Goal: Communication & Community: Answer question/provide support

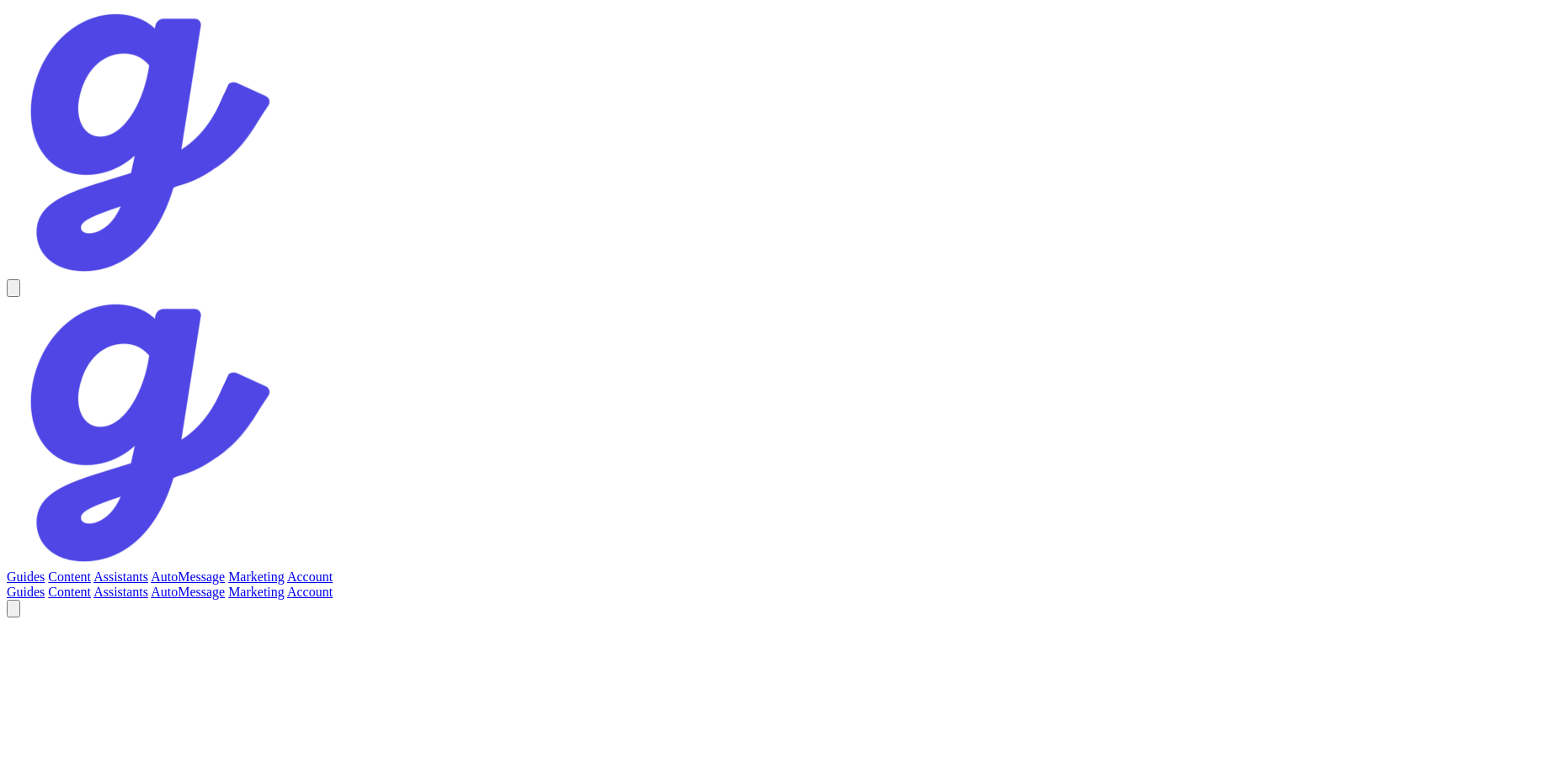
click at [333, 569] on link "Account" at bounding box center [310, 576] width 45 height 15
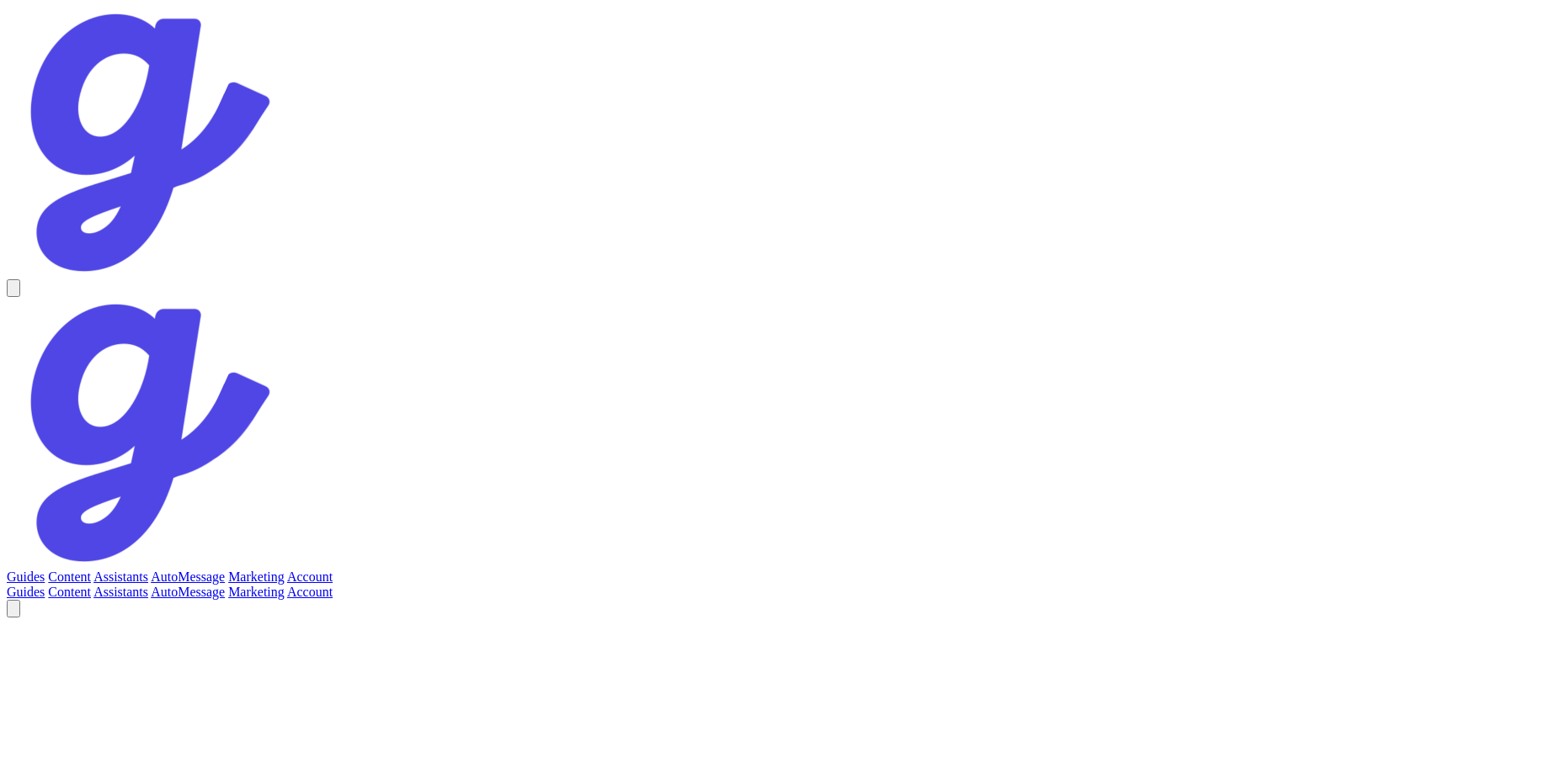
click at [148, 569] on link "Assistants" at bounding box center [121, 576] width 55 height 15
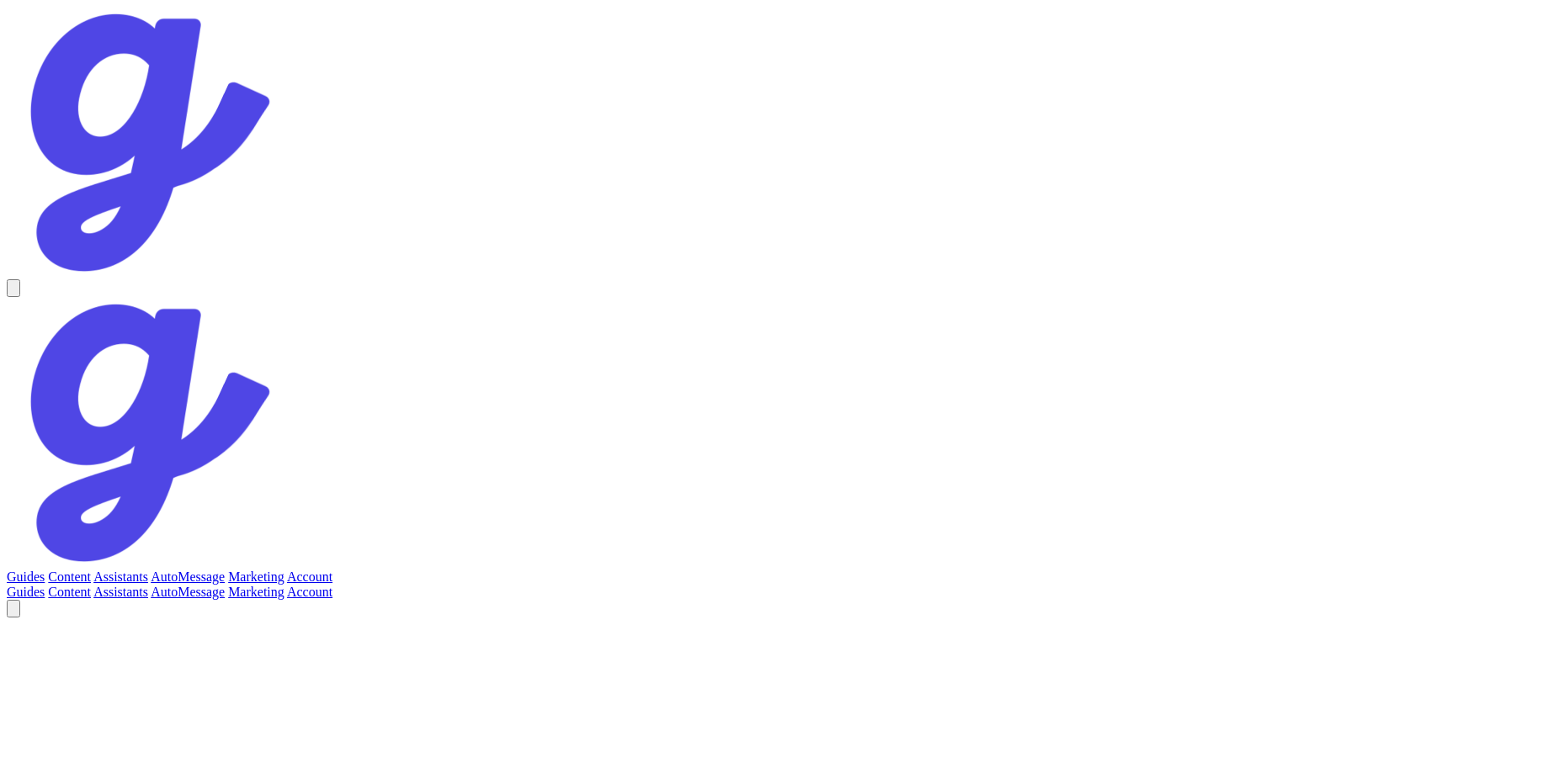
click at [14, 613] on icon "Notifications" at bounding box center [14, 613] width 0 height 0
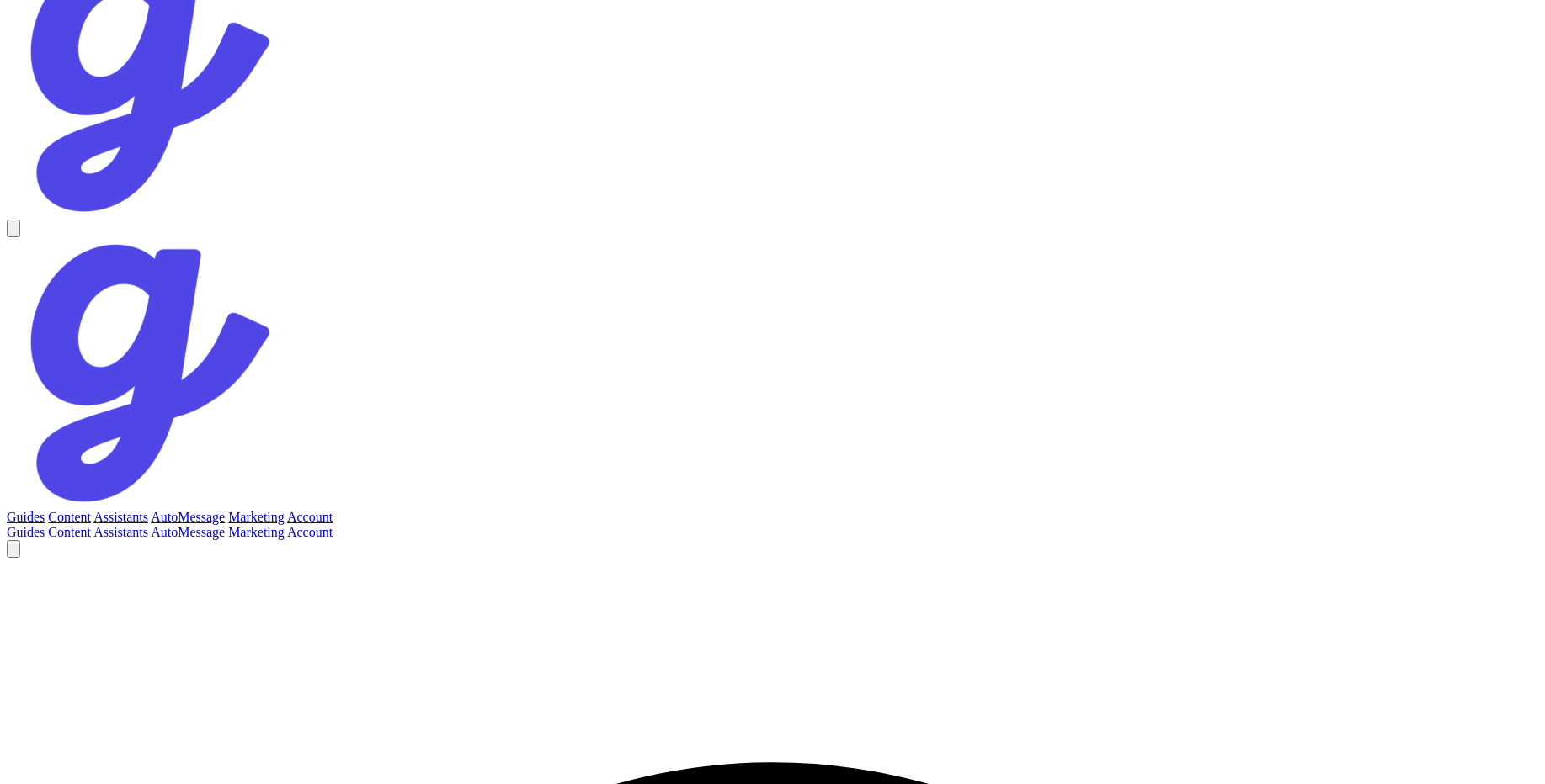
scroll to position [761, 0]
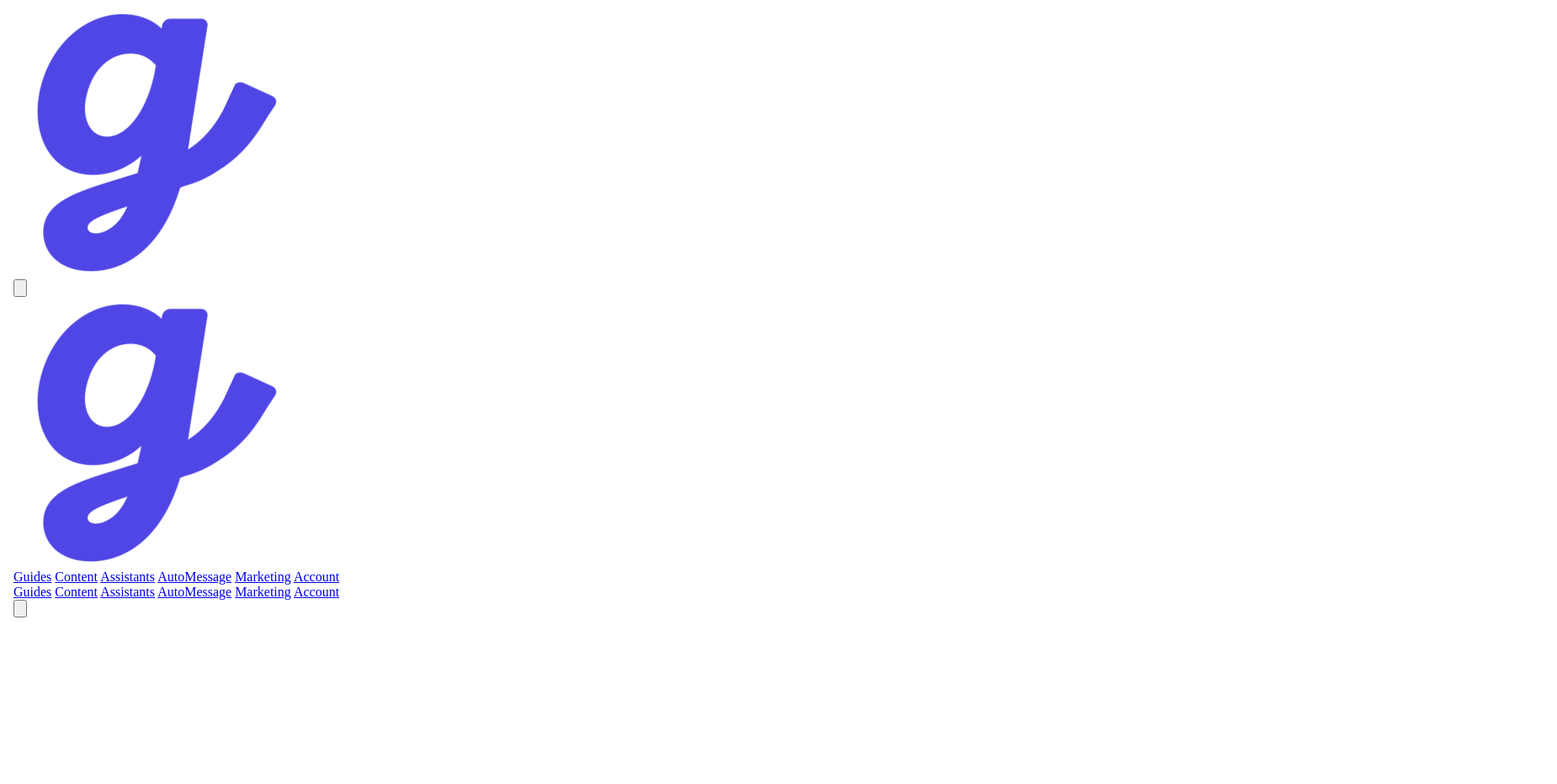
scroll to position [660, 0]
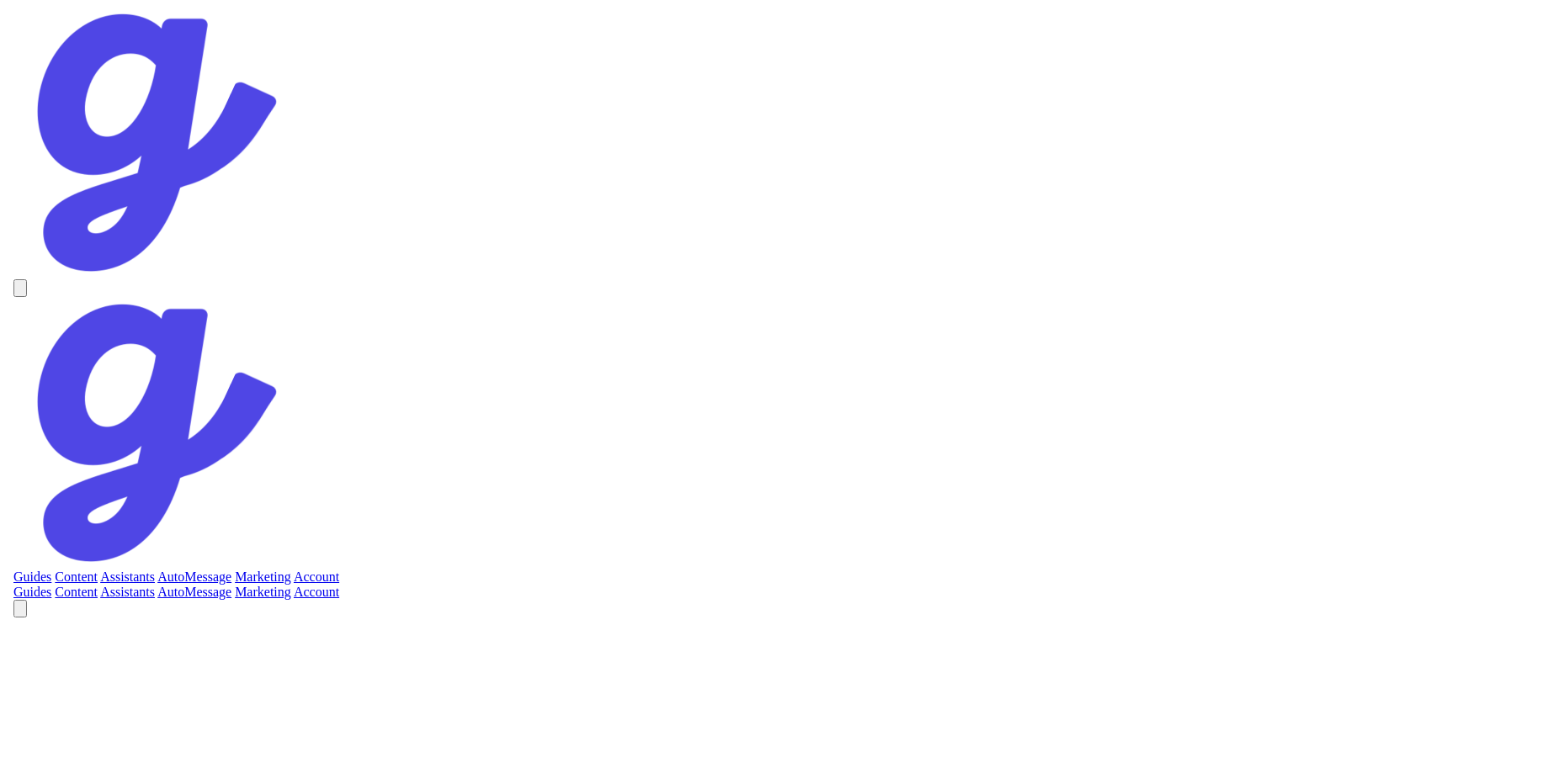
scroll to position [761, 0]
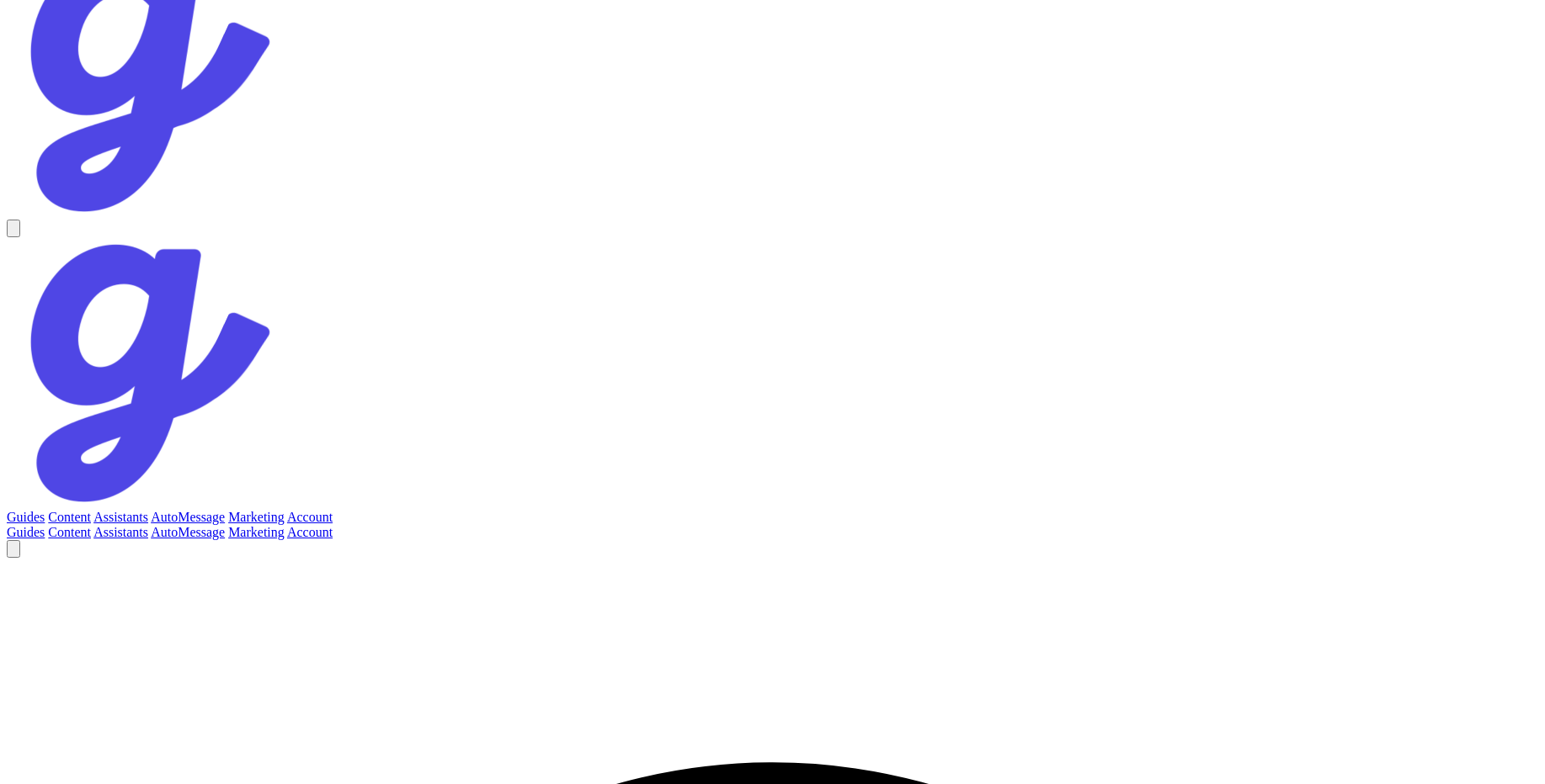
scroll to position [60, 0]
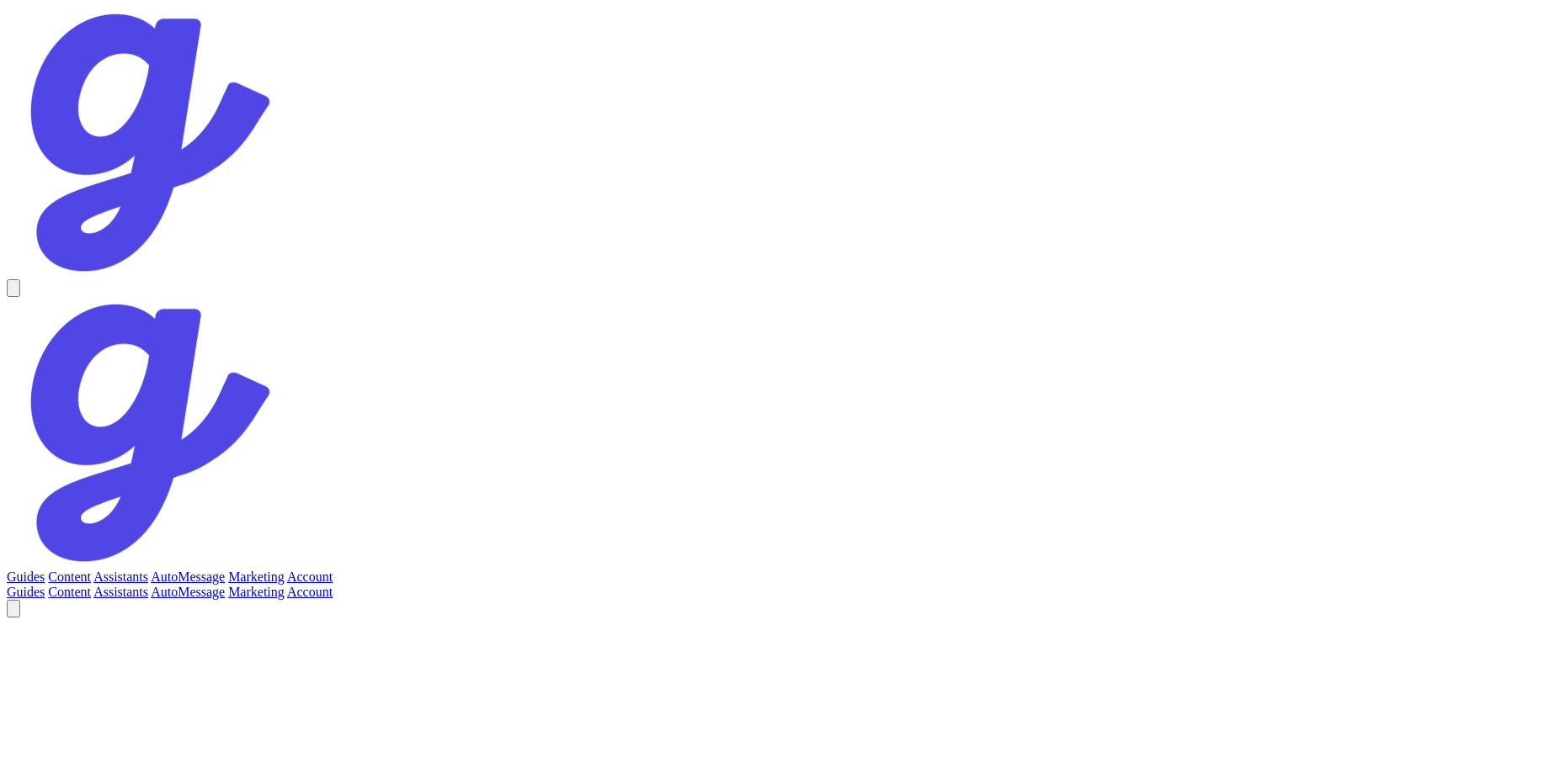
scroll to position [60, 0]
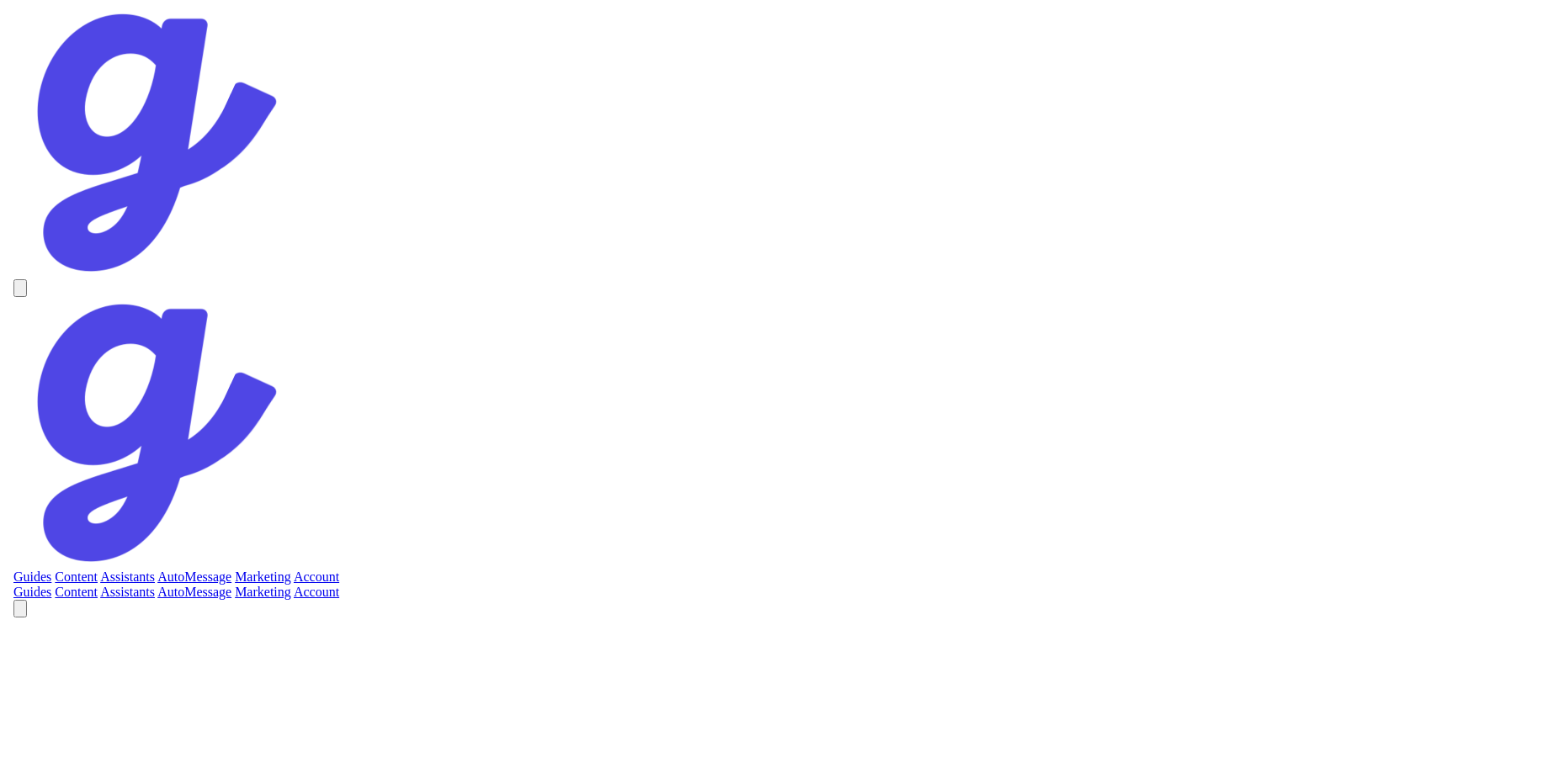
scroll to position [680, 0]
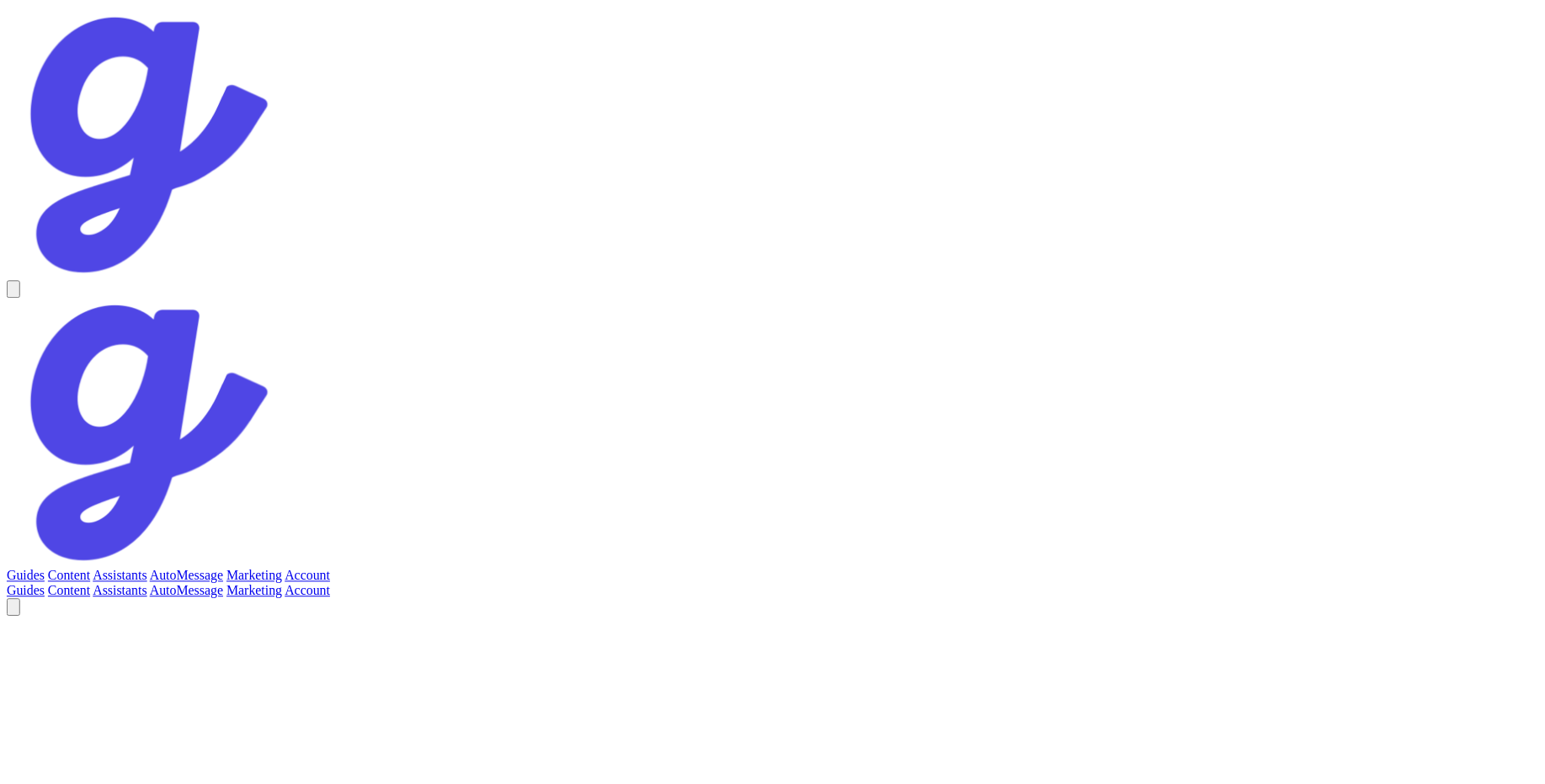
scroll to position [680, 0]
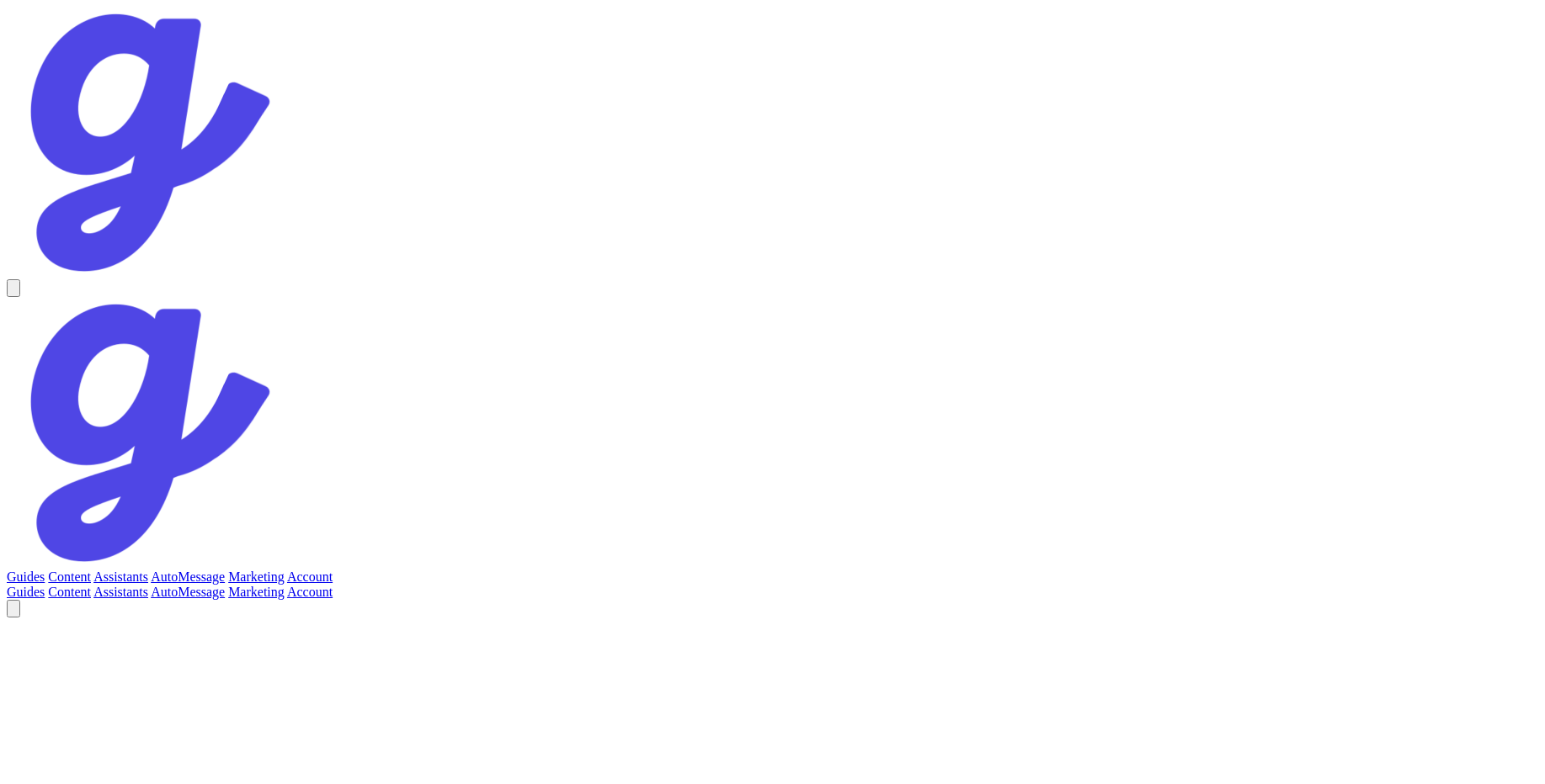
scroll to position [60, 0]
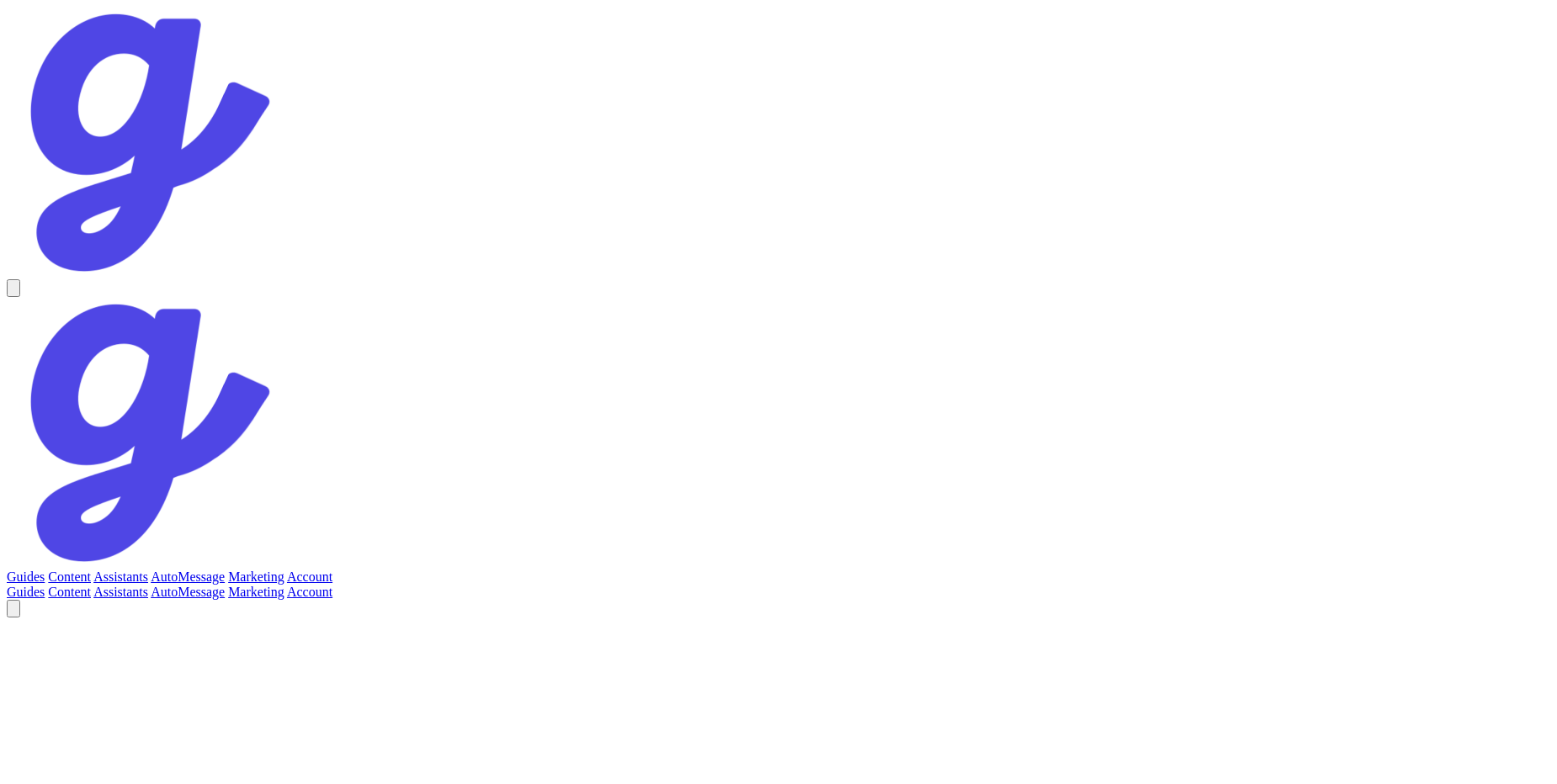
copy div "Active"
